Goal: Book appointment/travel/reservation

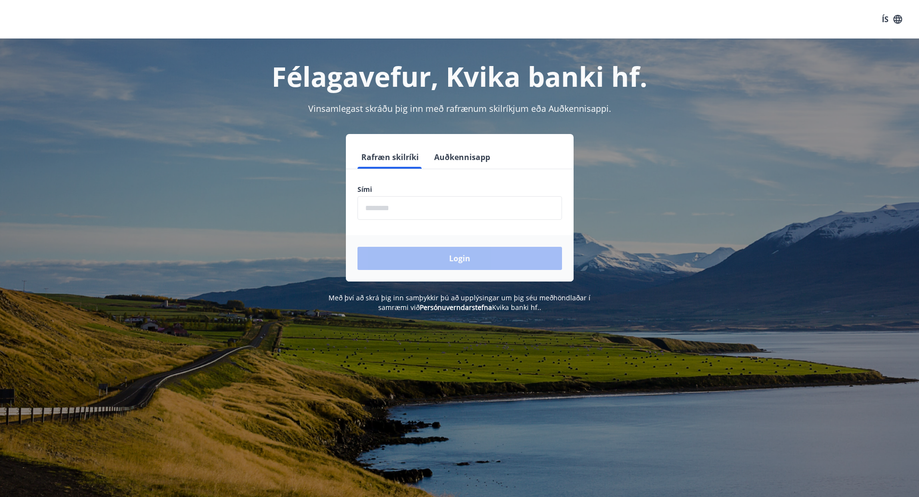
click at [404, 207] on input "phone" at bounding box center [460, 208] width 205 height 24
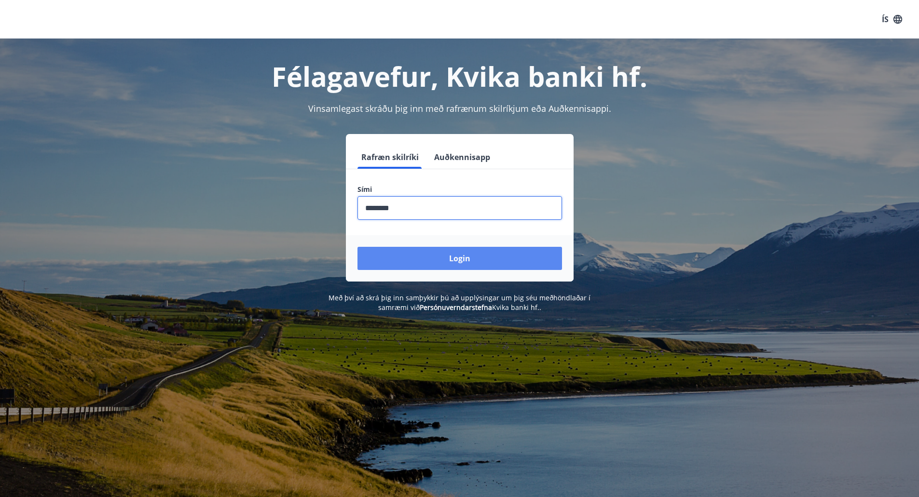
type input "********"
click at [418, 261] on button "Login" at bounding box center [460, 258] width 205 height 23
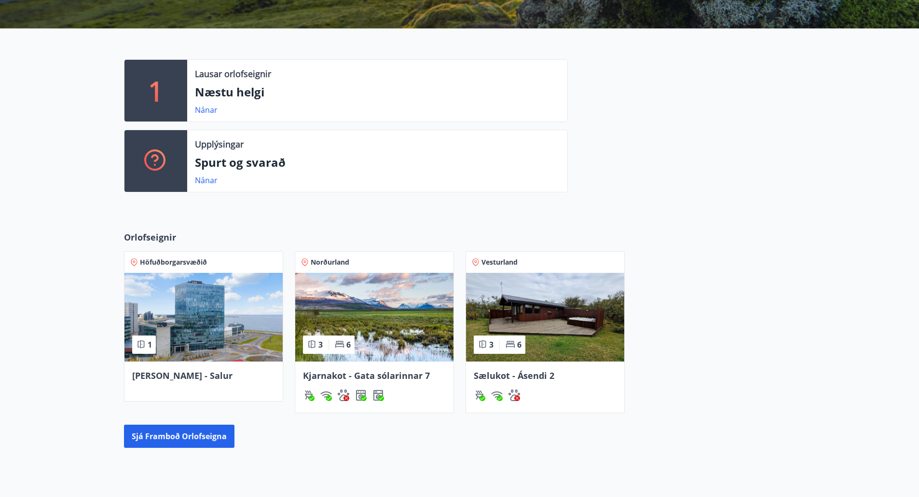
scroll to position [203, 0]
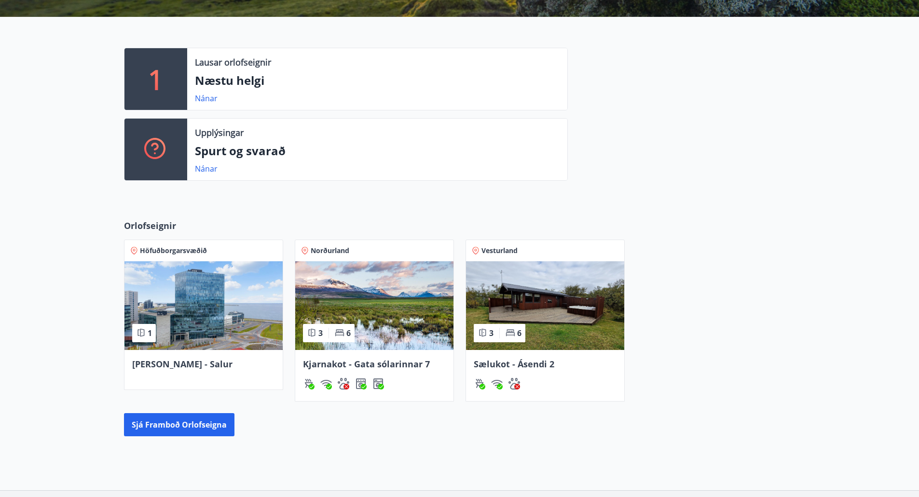
click at [532, 304] on img at bounding box center [545, 306] width 158 height 89
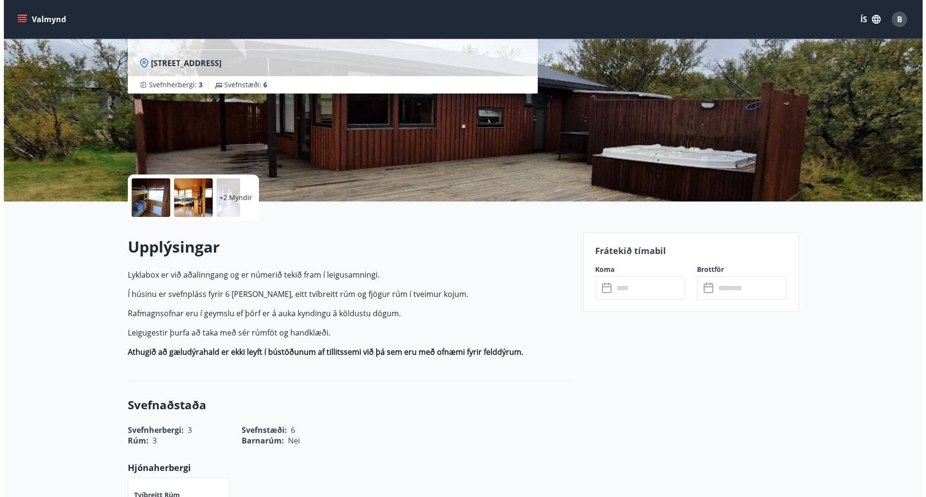
scroll to position [89, 0]
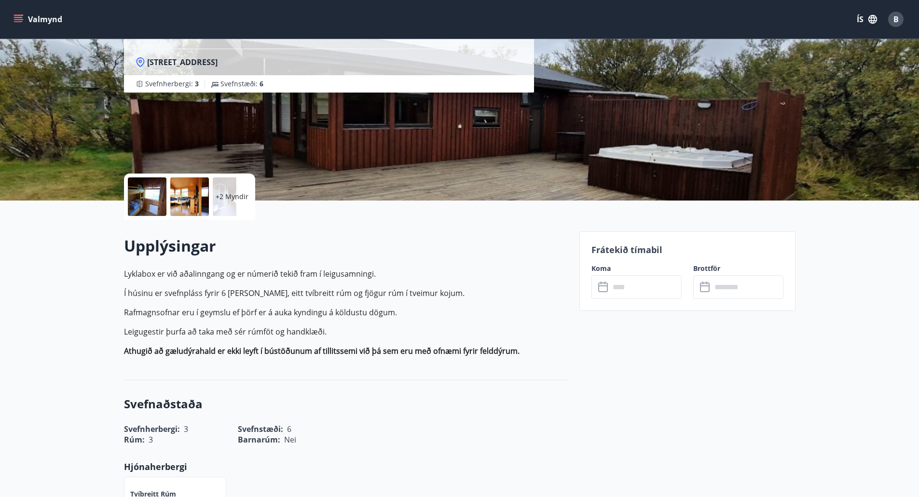
click at [626, 296] on input "text" at bounding box center [646, 287] width 72 height 24
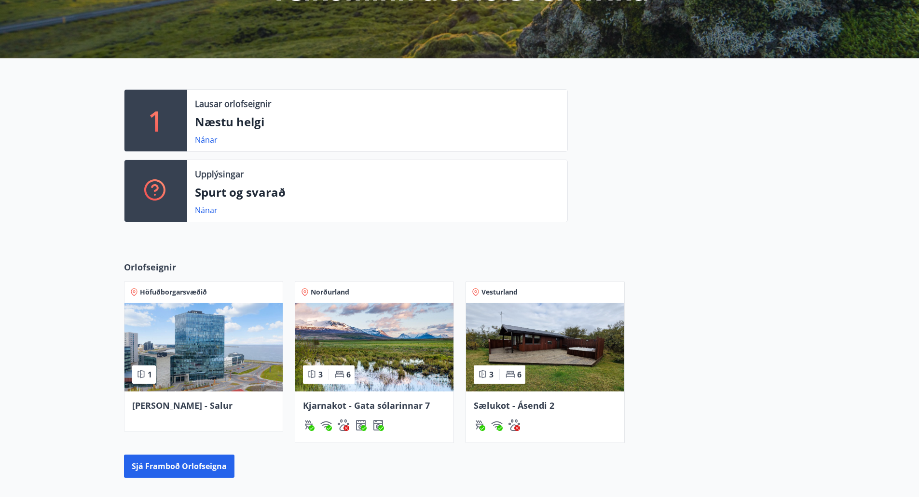
scroll to position [162, 0]
click at [542, 335] on img at bounding box center [545, 347] width 158 height 89
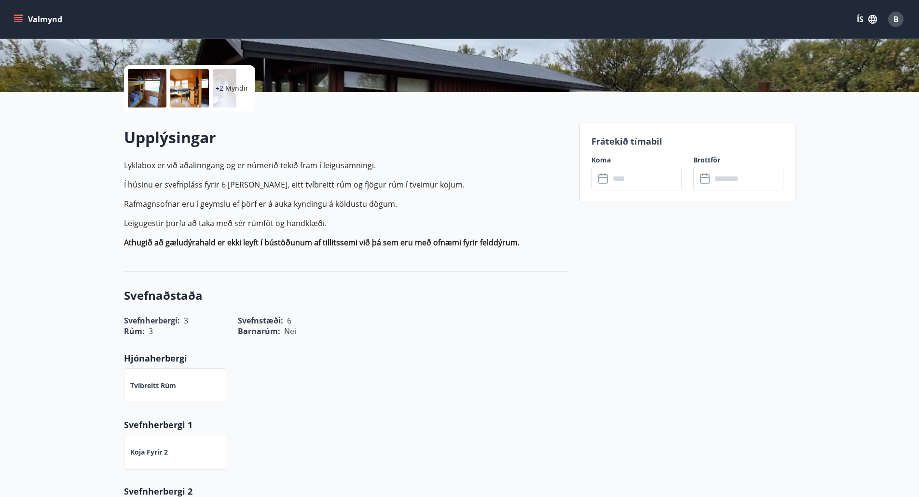
scroll to position [197, 0]
click at [147, 88] on div at bounding box center [147, 88] width 39 height 39
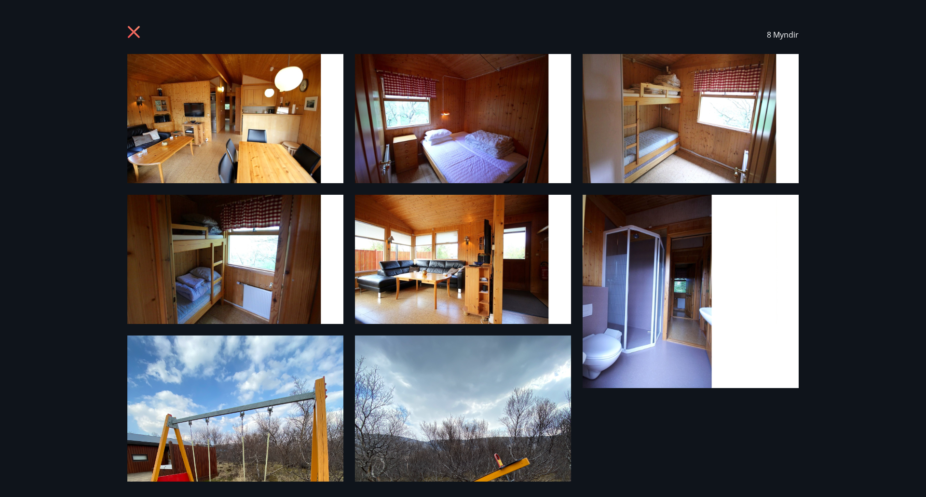
click at [230, 133] on img at bounding box center [235, 118] width 216 height 129
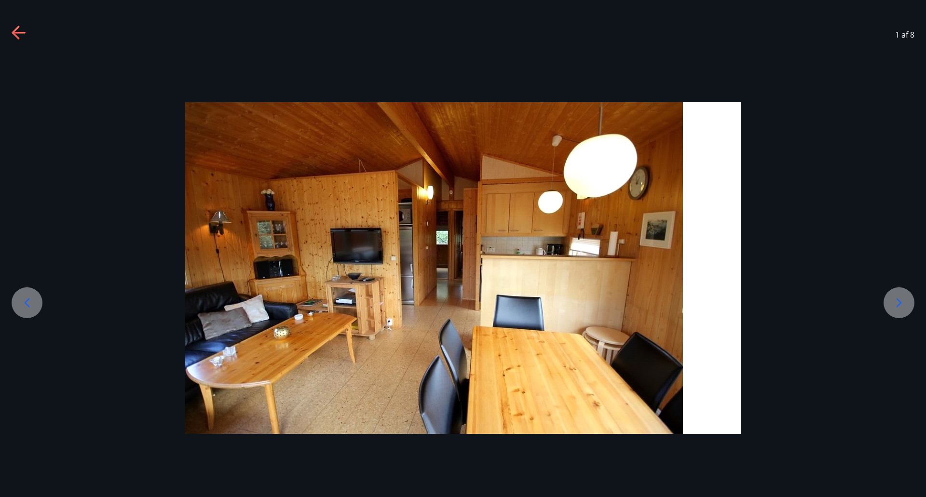
click at [900, 302] on icon at bounding box center [899, 302] width 5 height 9
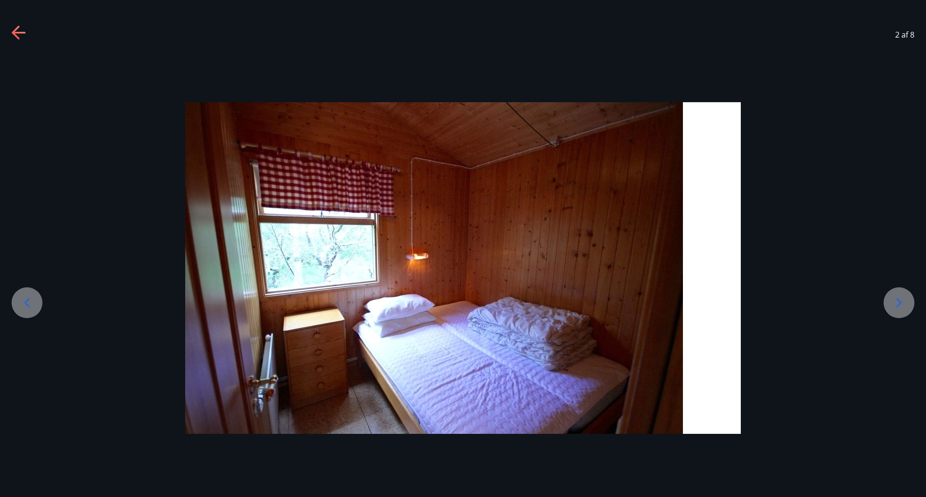
click at [898, 302] on icon at bounding box center [899, 302] width 15 height 15
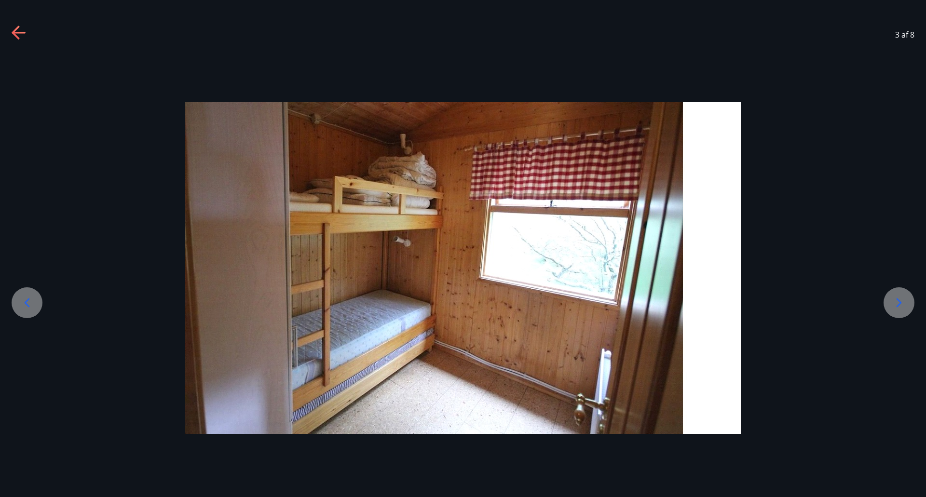
click at [898, 302] on icon at bounding box center [899, 302] width 15 height 15
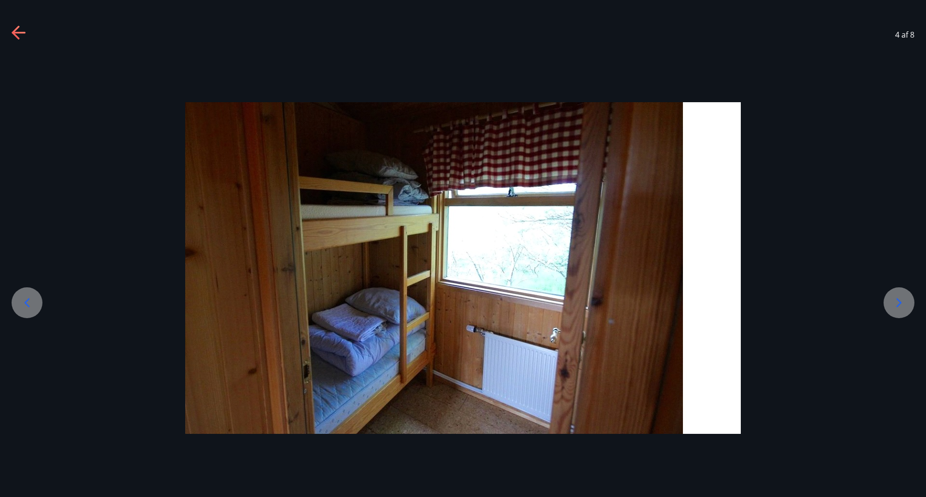
click at [898, 302] on icon at bounding box center [899, 302] width 15 height 15
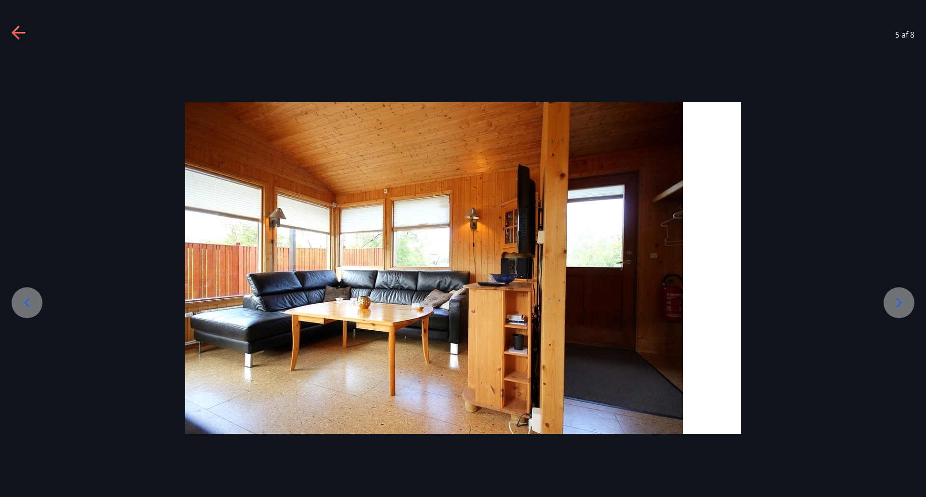
click at [898, 302] on icon at bounding box center [899, 302] width 15 height 15
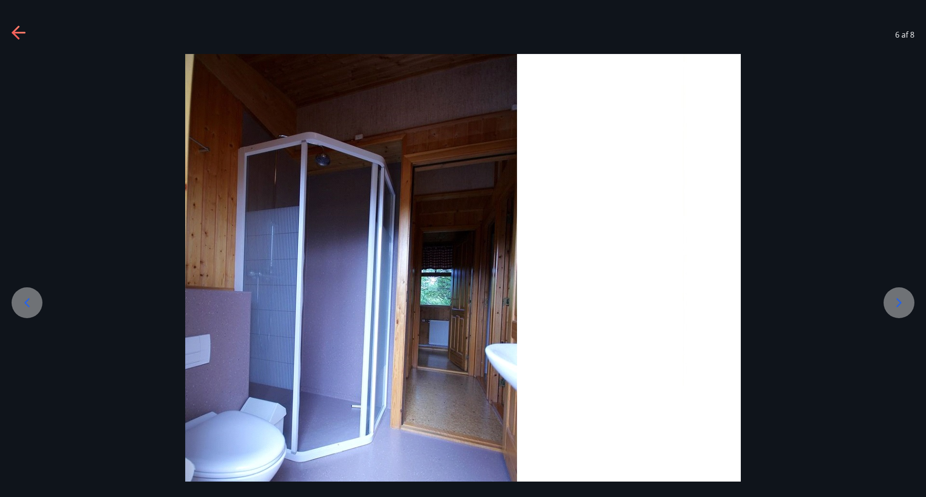
click at [898, 302] on icon at bounding box center [899, 302] width 15 height 15
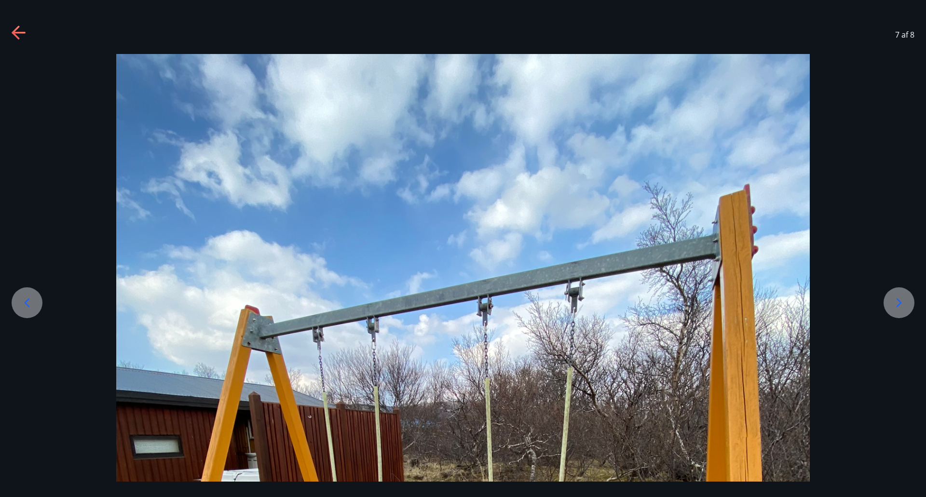
click at [898, 302] on icon at bounding box center [899, 302] width 15 height 15
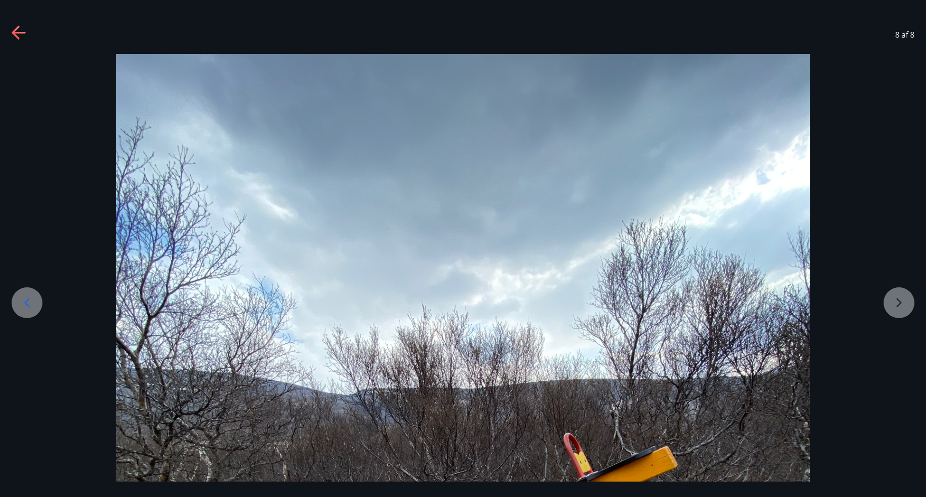
click at [24, 302] on icon at bounding box center [26, 302] width 15 height 15
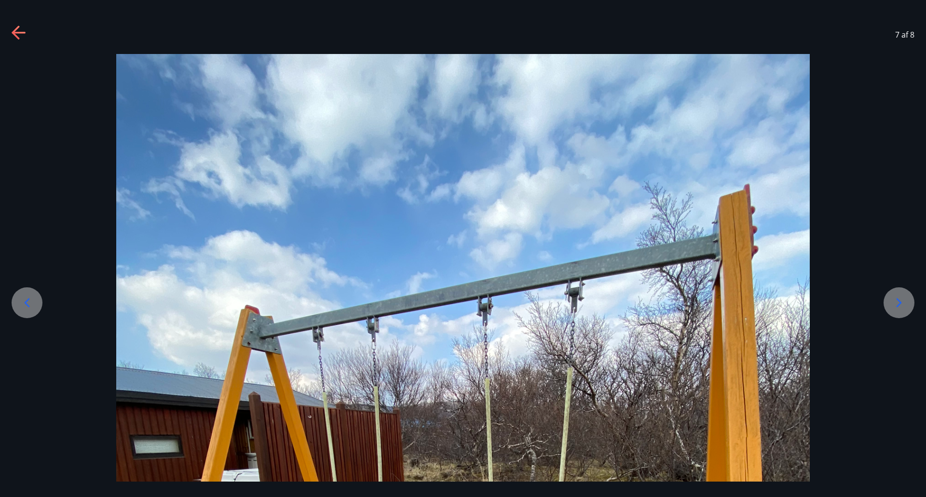
click at [24, 302] on icon at bounding box center [26, 302] width 15 height 15
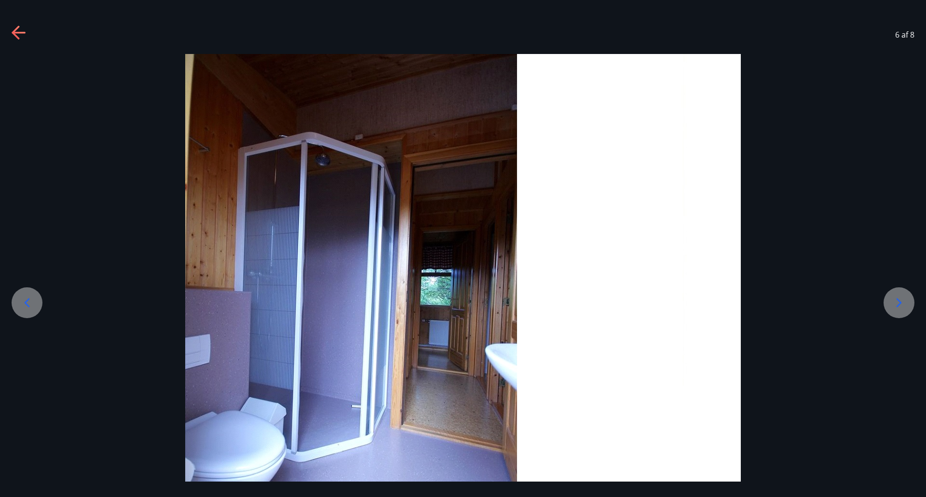
click at [24, 302] on icon at bounding box center [26, 302] width 15 height 15
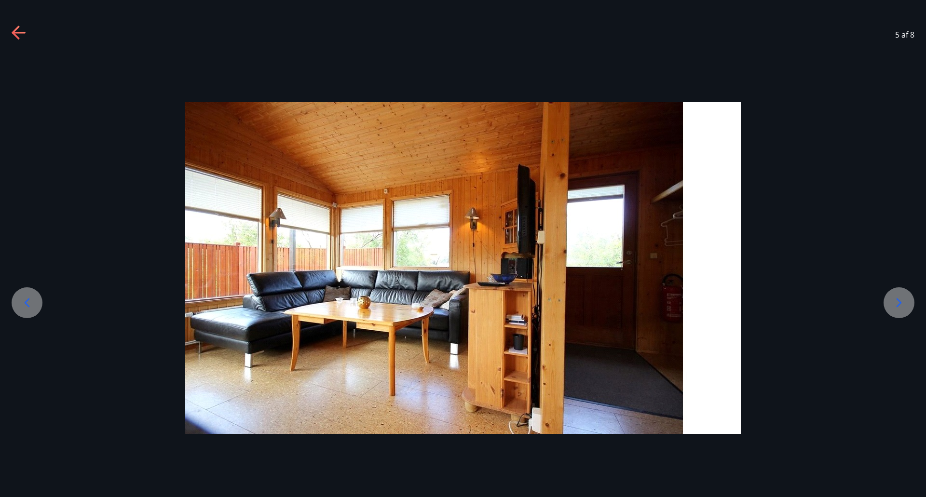
click at [24, 302] on icon at bounding box center [26, 302] width 15 height 15
click at [15, 28] on icon at bounding box center [19, 33] width 15 height 15
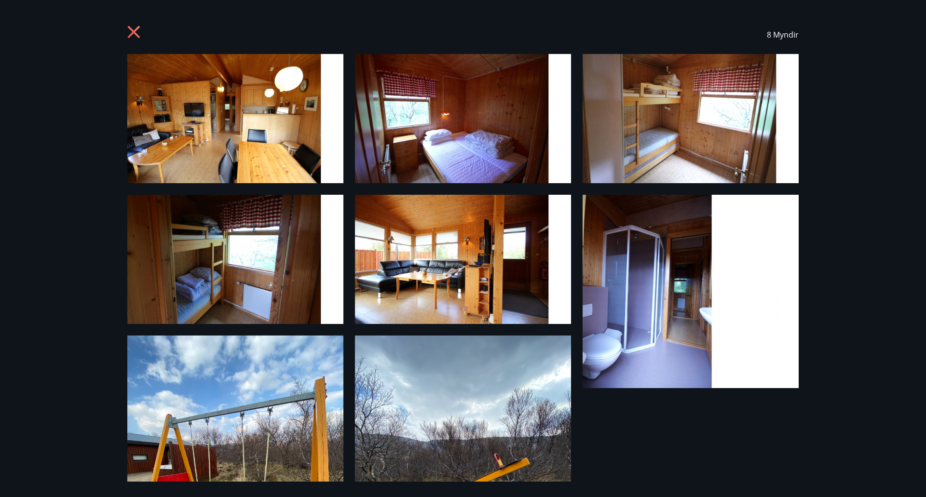
click at [135, 29] on icon at bounding box center [134, 33] width 15 height 15
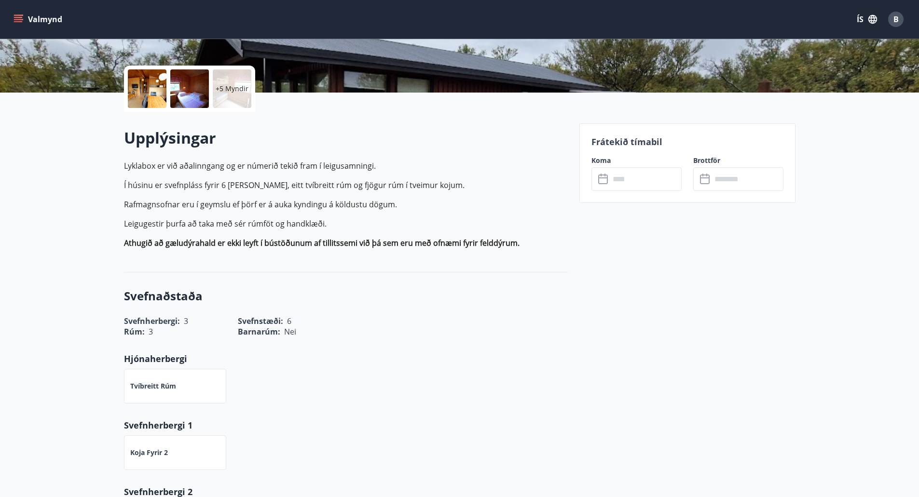
click at [643, 179] on input "text" at bounding box center [646, 179] width 72 height 24
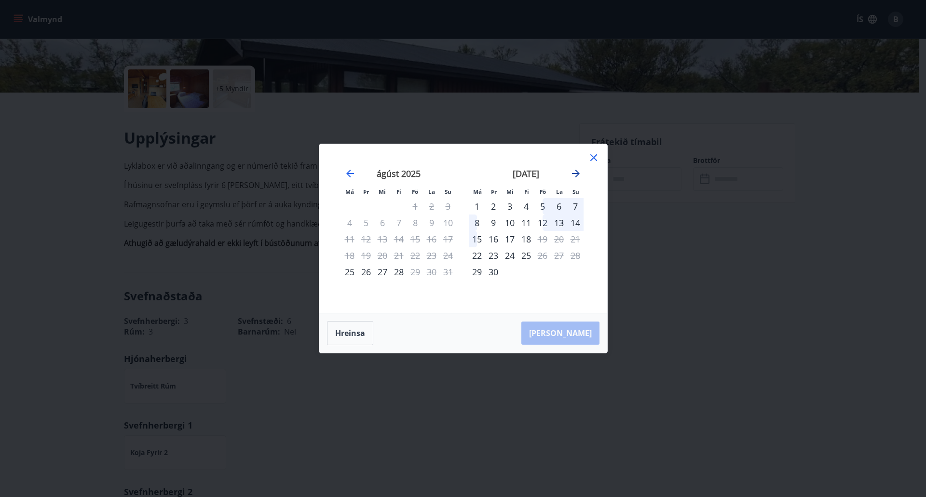
click at [577, 172] on icon "Move forward to switch to the next month." at bounding box center [576, 174] width 8 height 8
click at [348, 175] on icon "Move backward to switch to the previous month." at bounding box center [350, 174] width 8 height 8
click at [349, 275] on div "25" at bounding box center [350, 272] width 16 height 16
click at [368, 271] on div "26" at bounding box center [366, 272] width 16 height 16
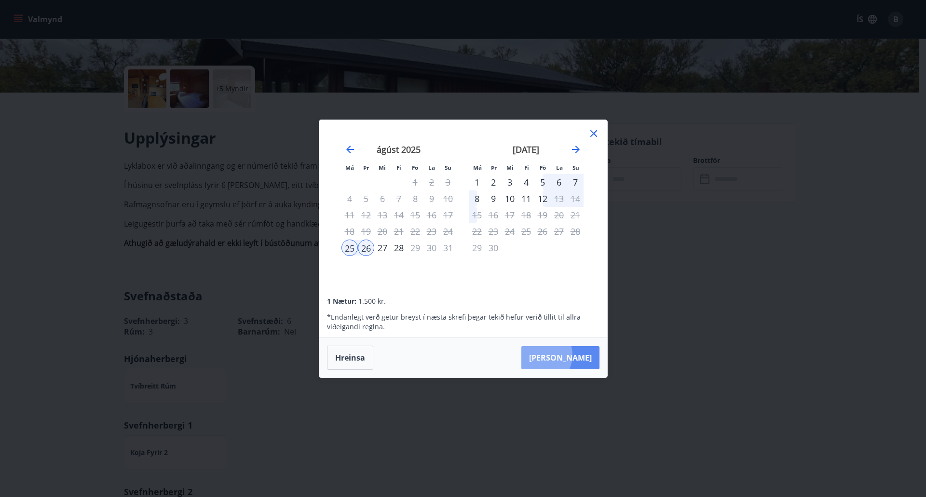
click at [569, 356] on button "[PERSON_NAME]" at bounding box center [561, 357] width 78 height 23
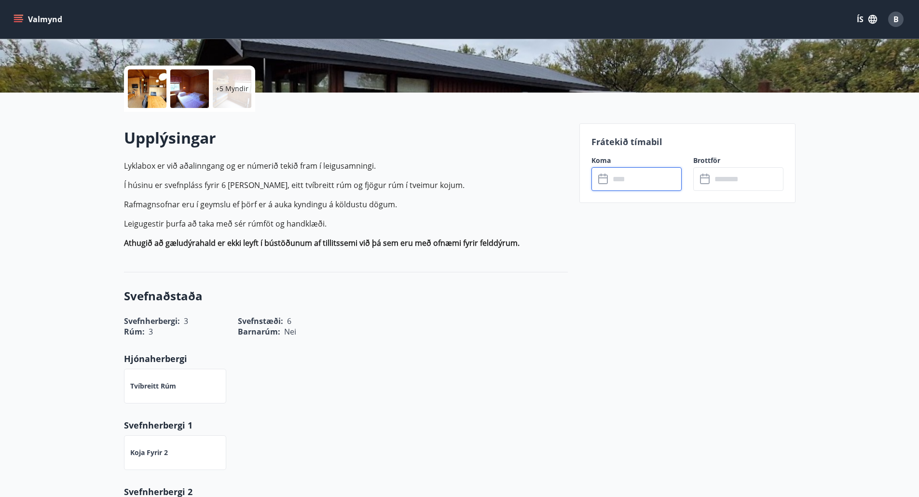
type input "******"
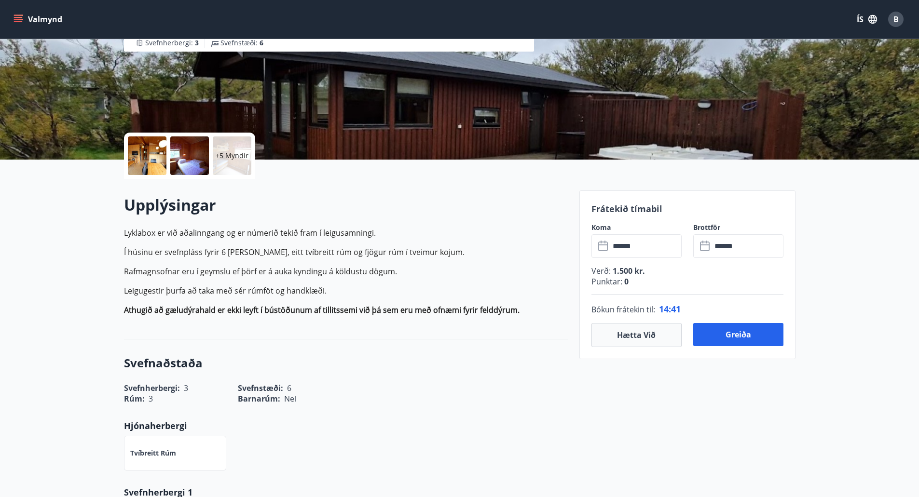
scroll to position [0, 0]
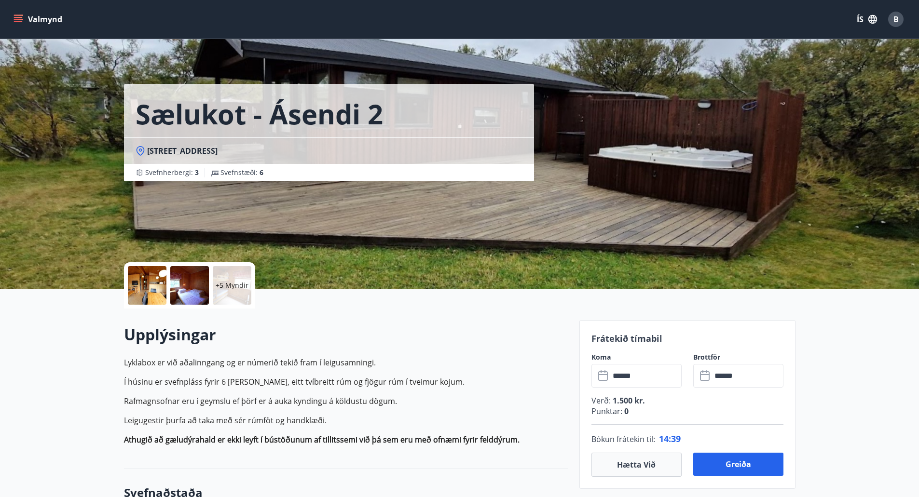
click at [22, 17] on icon "menu" at bounding box center [19, 19] width 10 height 10
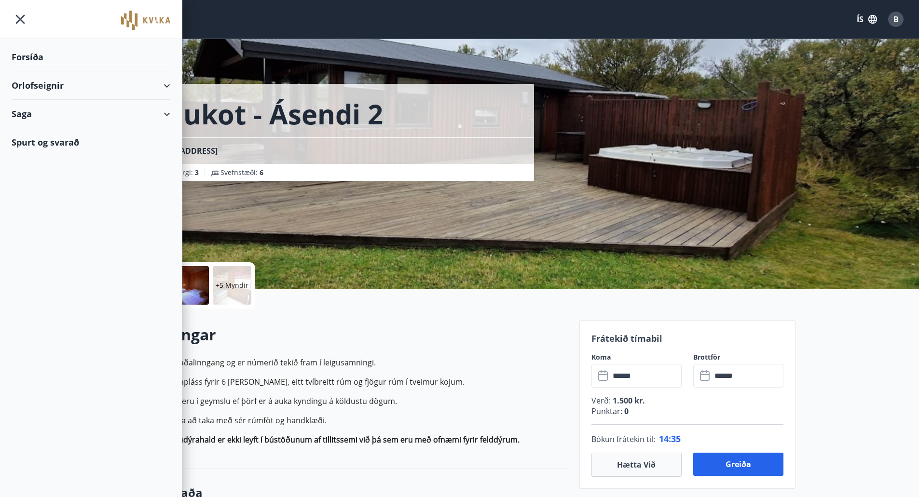
click at [48, 141] on div "Spurt og svarað" at bounding box center [91, 142] width 159 height 28
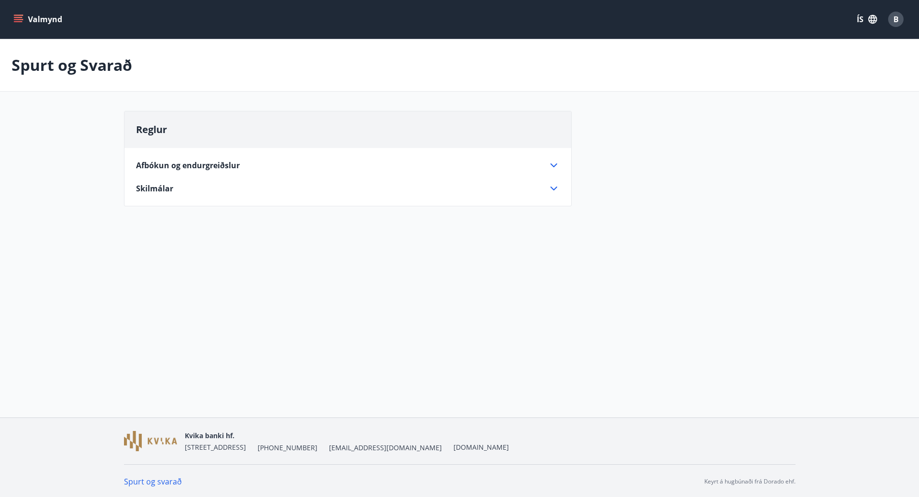
click at [550, 191] on icon at bounding box center [554, 189] width 12 height 12
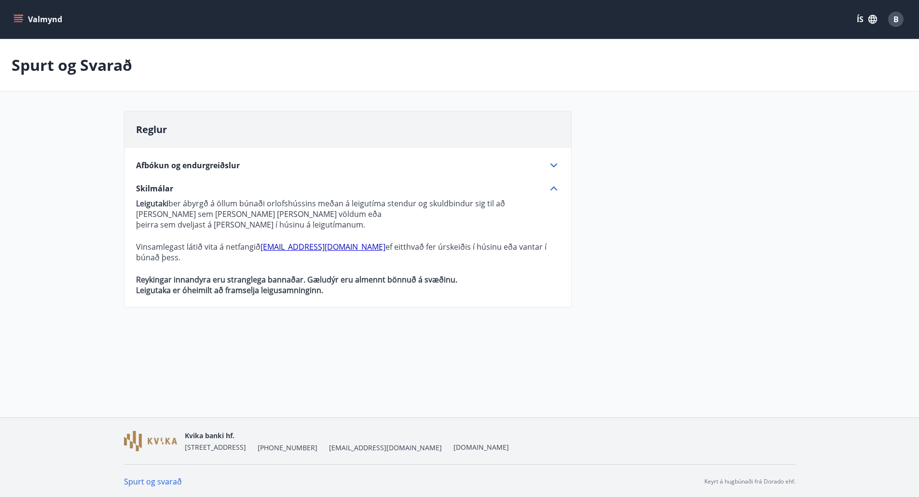
click at [554, 189] on icon at bounding box center [554, 189] width 12 height 12
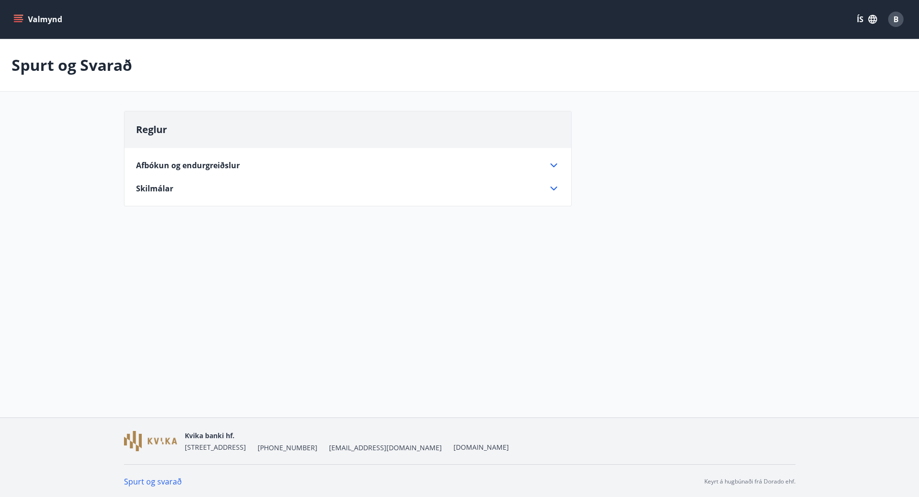
click at [553, 169] on icon at bounding box center [554, 166] width 12 height 12
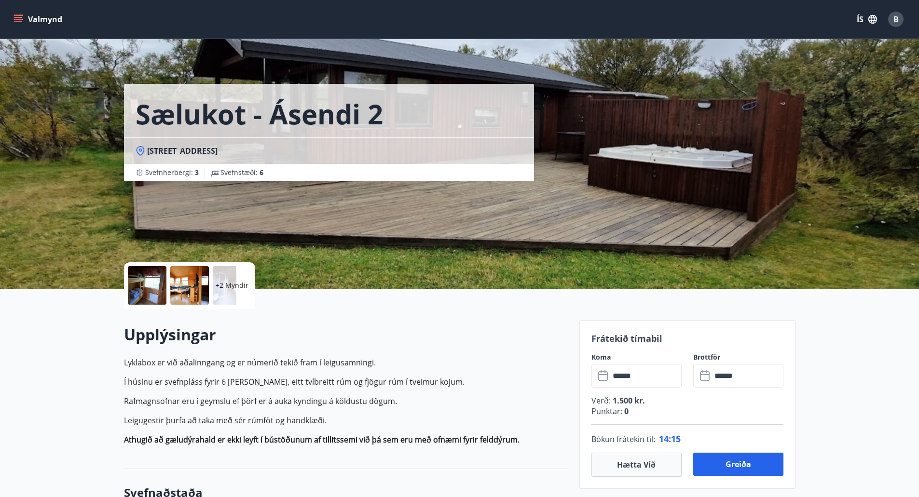
click at [523, 379] on p "Í húsinu er svefnpláss fyrir 6 [PERSON_NAME], eitt tvíbreitt rúm og fjögur rúm …" at bounding box center [346, 382] width 444 height 12
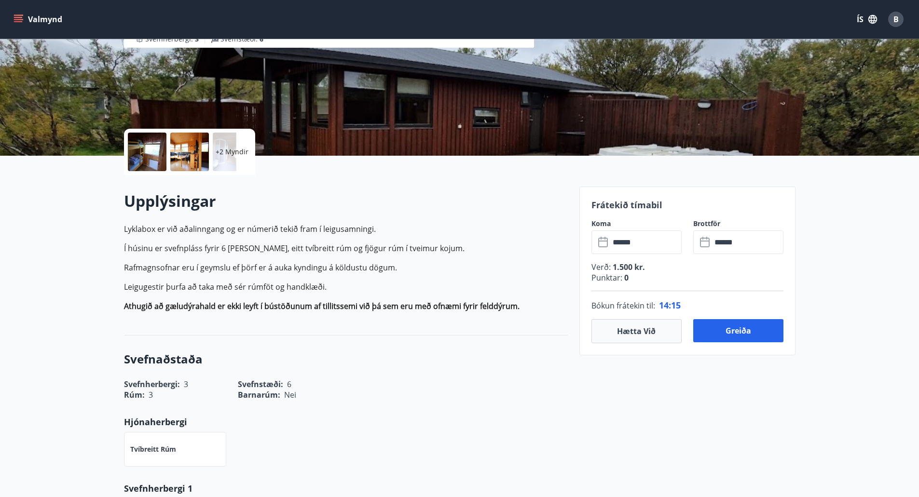
scroll to position [137, 0]
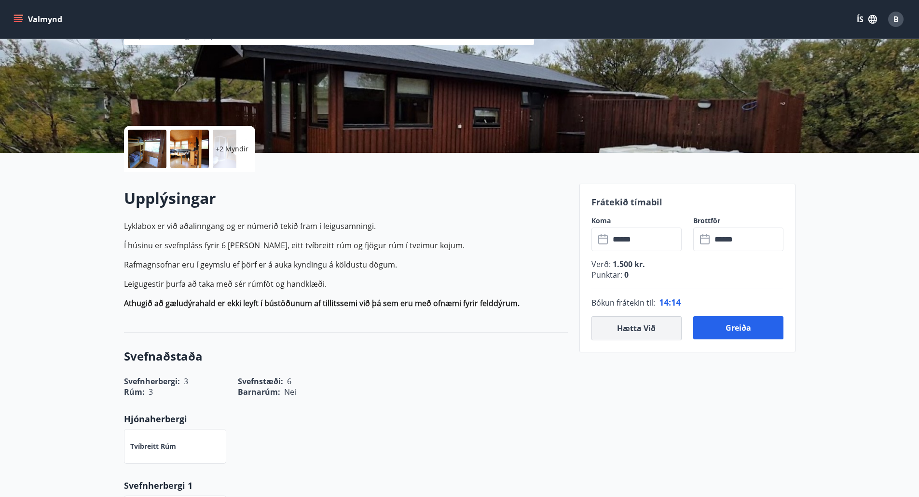
click at [620, 333] on button "Hætta við" at bounding box center [637, 329] width 90 height 24
